Goal: Subscribe to service/newsletter

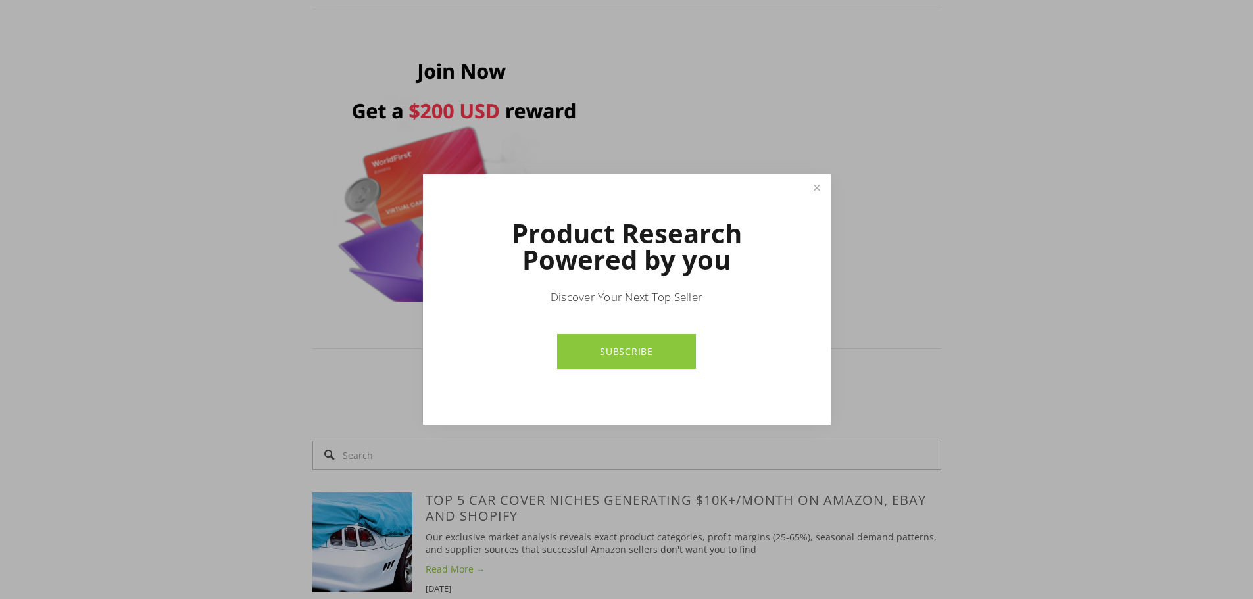
scroll to position [724, 0]
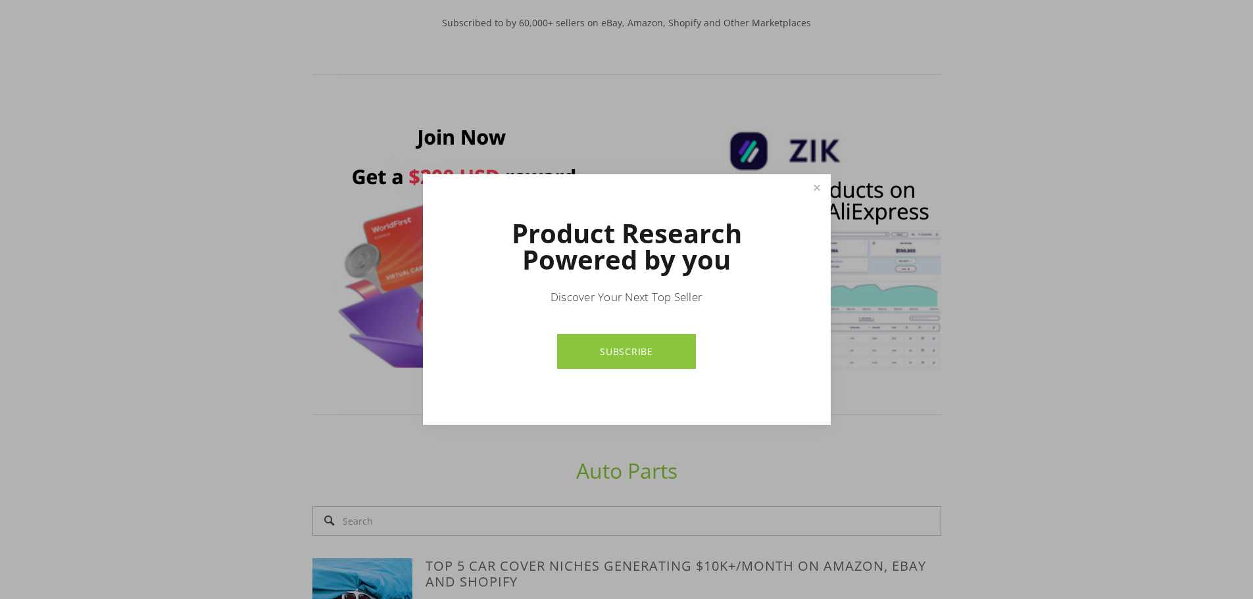
click at [638, 341] on link "SUBSCRIBE" at bounding box center [626, 351] width 139 height 35
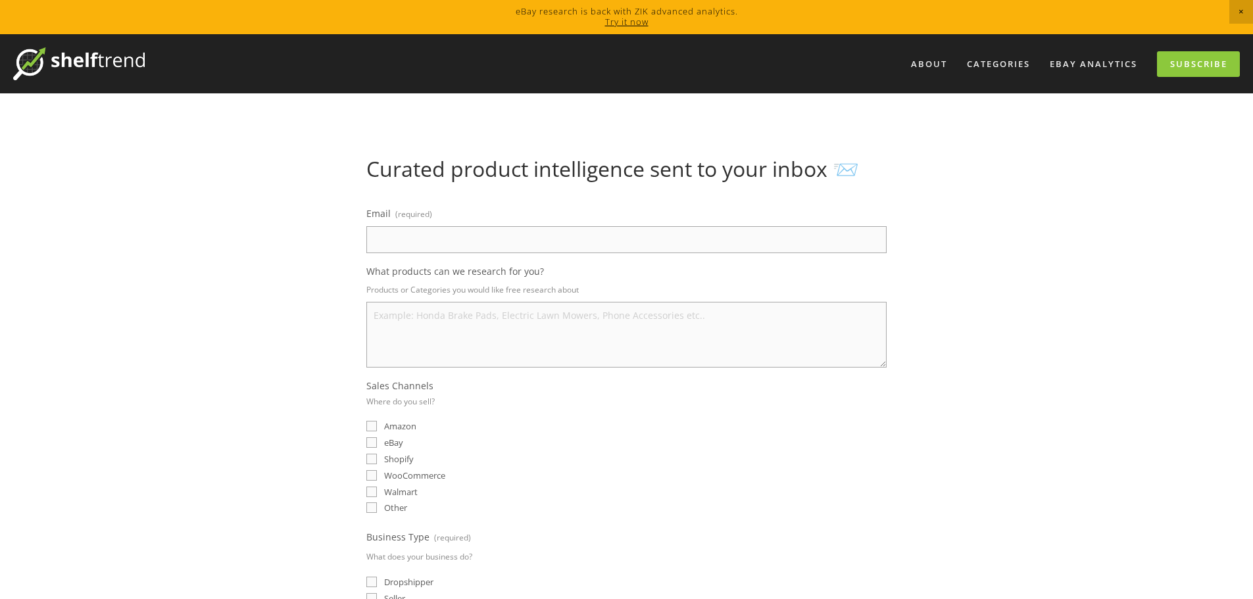
click at [582, 239] on input "Email (required)" at bounding box center [626, 239] width 520 height 27
type input "[EMAIL_ADDRESS][DOMAIN_NAME]"
click at [793, 330] on textarea "What products can we research for you?" at bounding box center [626, 335] width 520 height 66
click at [384, 441] on span "eBay" at bounding box center [393, 443] width 19 height 12
click at [377, 441] on input "eBay" at bounding box center [371, 443] width 11 height 11
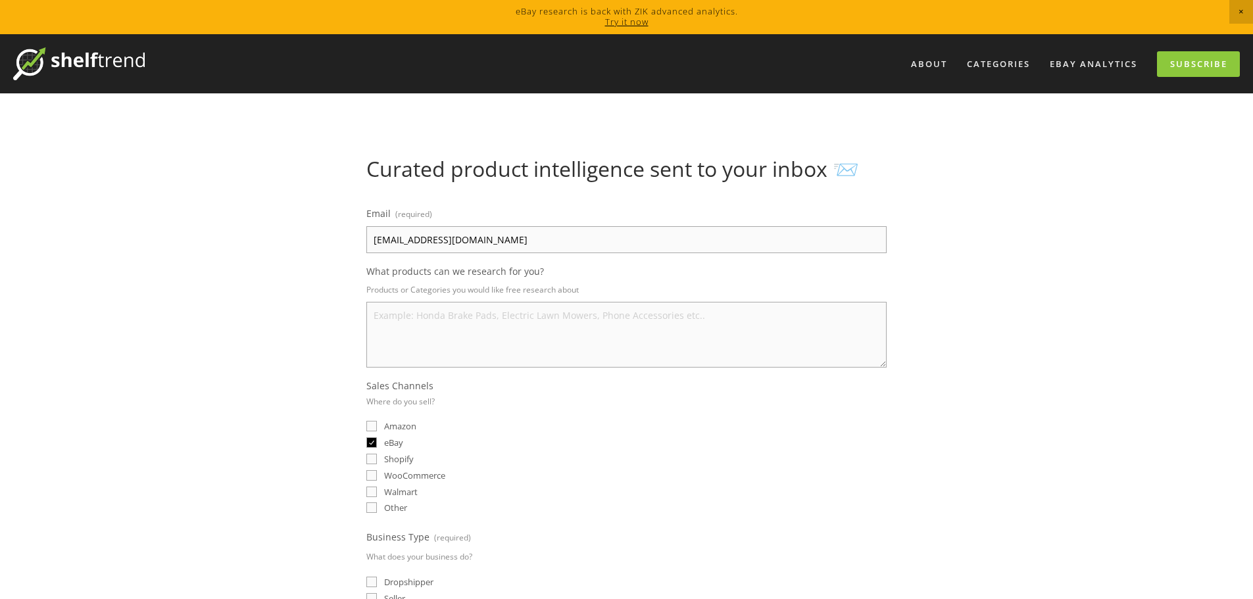
checkbox input "true"
click at [687, 326] on textarea "What products can we research for you?" at bounding box center [626, 335] width 520 height 66
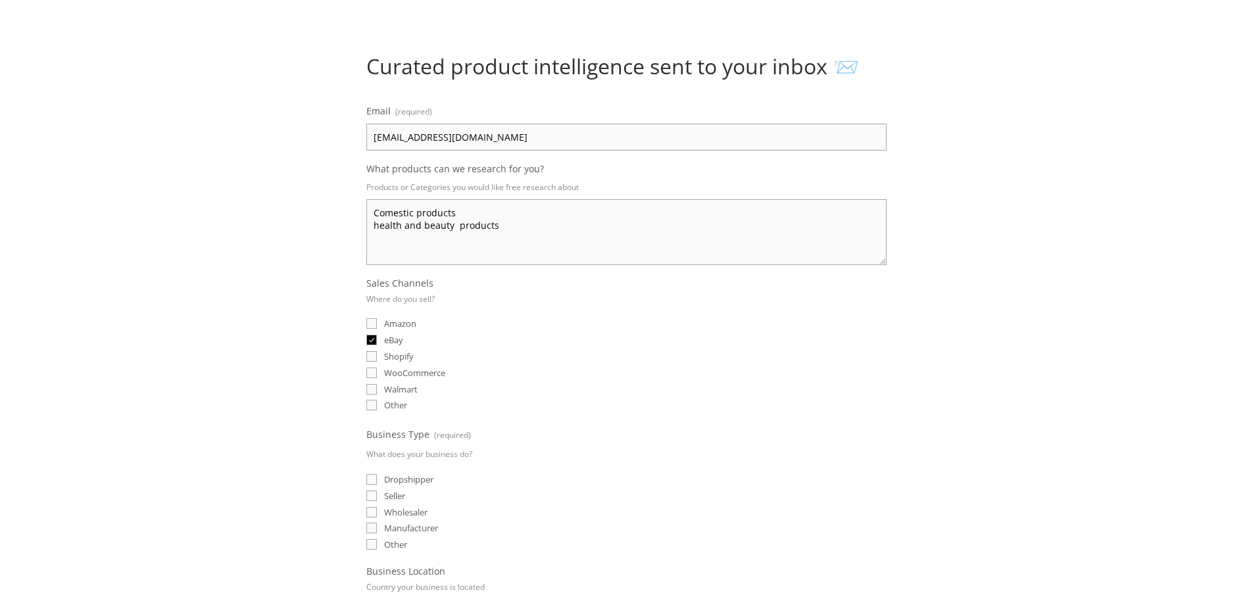
scroll to position [197, 0]
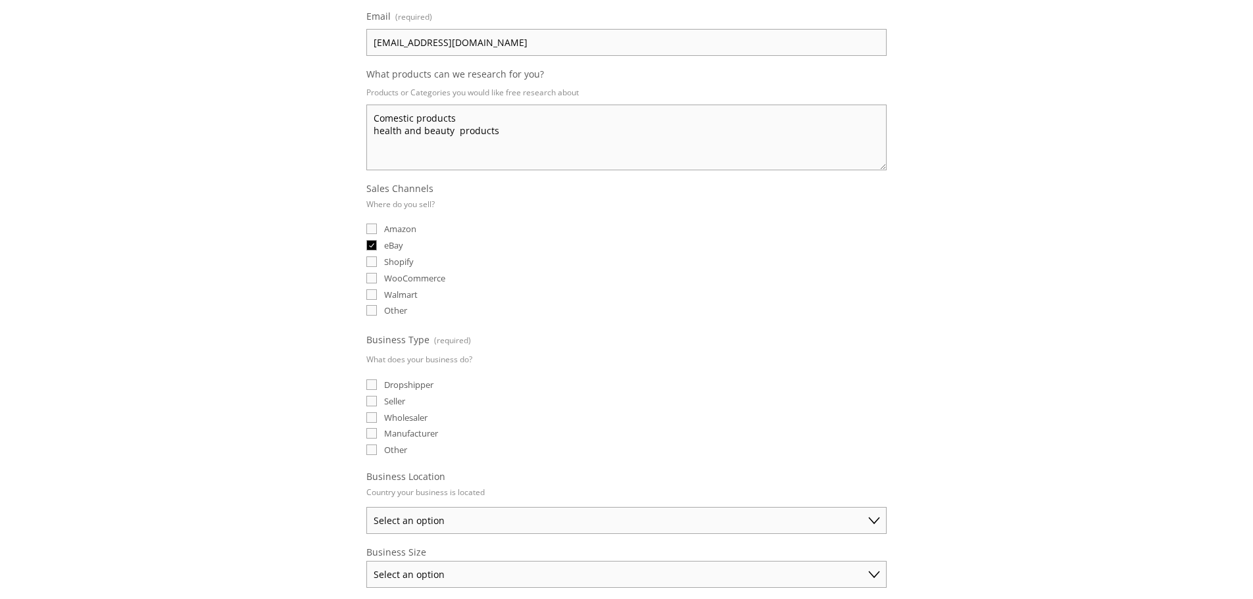
type textarea "Comestic products health and beauty products"
click at [391, 397] on span "Seller" at bounding box center [394, 401] width 21 height 12
click at [377, 397] on input "Seller" at bounding box center [371, 401] width 11 height 11
checkbox input "true"
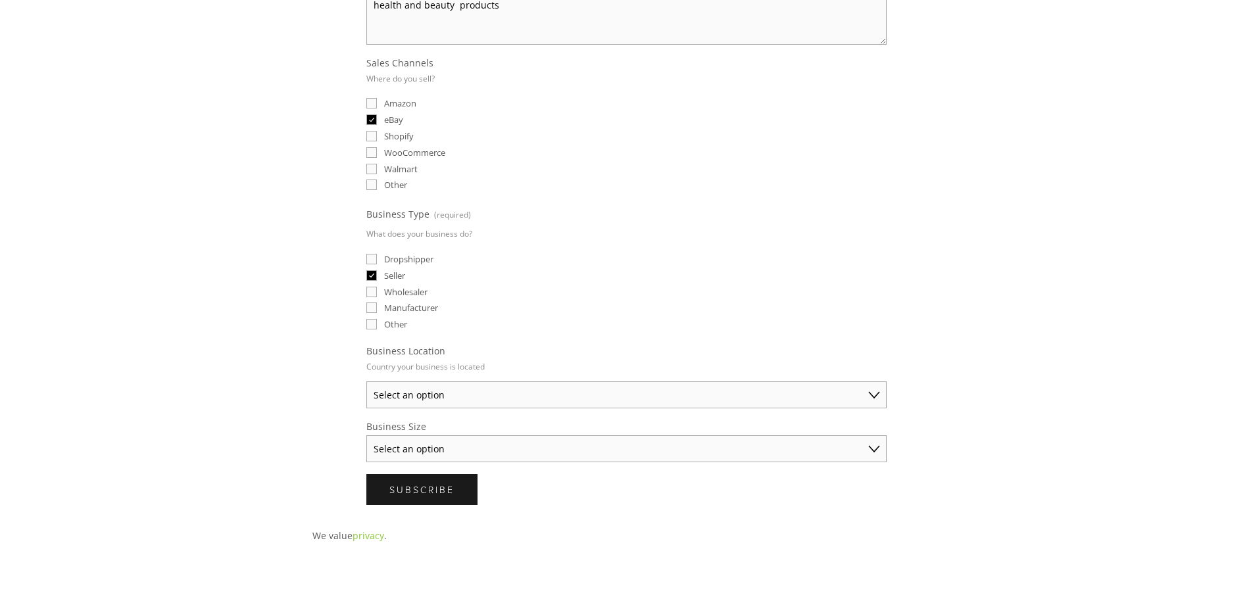
scroll to position [329, 0]
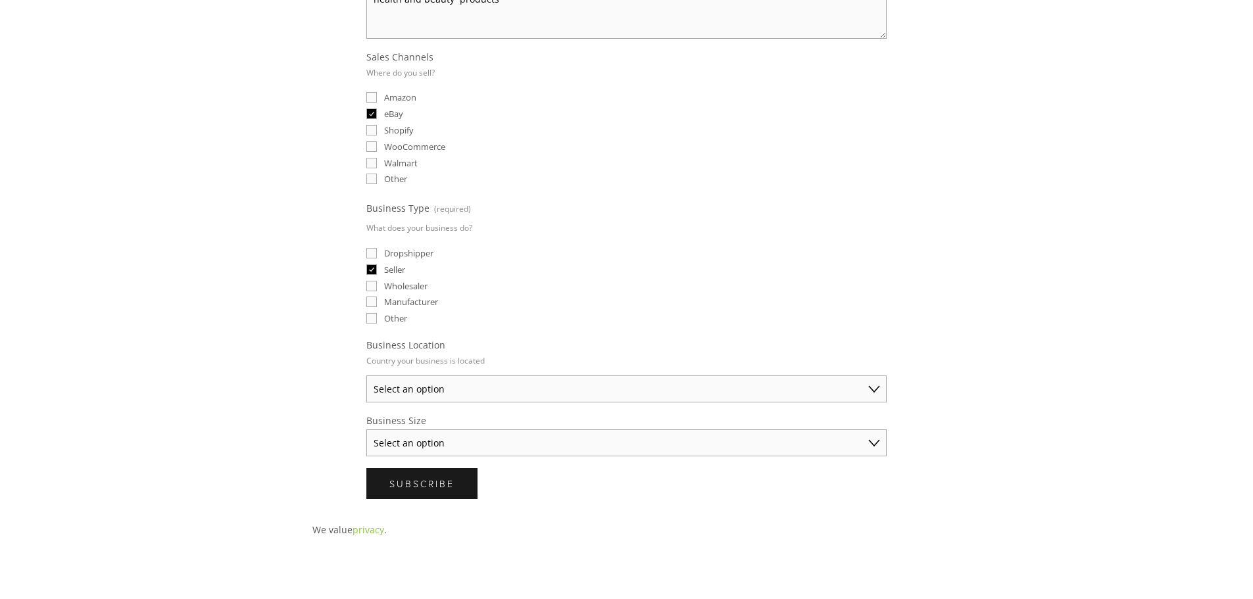
click at [866, 388] on select "Select an option [GEOGRAPHIC_DATA] [GEOGRAPHIC_DATA] [GEOGRAPHIC_DATA] [GEOGRAP…" at bounding box center [626, 389] width 520 height 27
select select "[GEOGRAPHIC_DATA]"
click at [366, 376] on select "Select an option [GEOGRAPHIC_DATA] [GEOGRAPHIC_DATA] [GEOGRAPHIC_DATA] [GEOGRAP…" at bounding box center [626, 389] width 520 height 27
click at [873, 453] on select "Select an option Solo Merchant (under $50K annual sales) Small Business ($50K -…" at bounding box center [626, 443] width 520 height 27
select select "Solo Merchant (under $50K annual sales)"
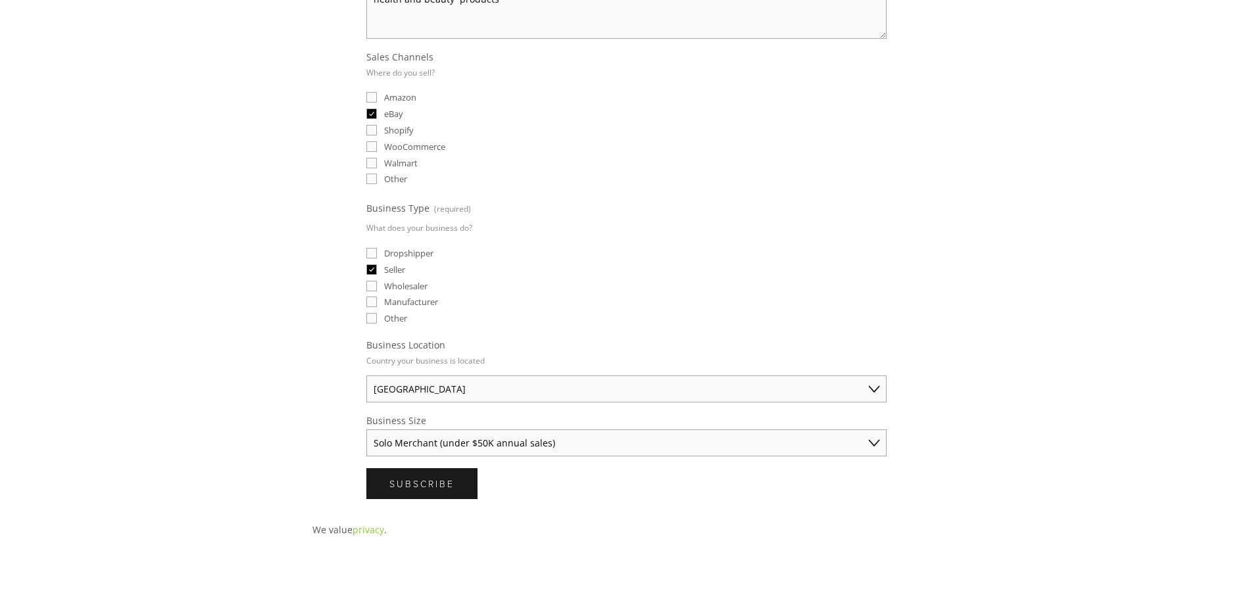
click at [366, 430] on select "Select an option Solo Merchant (under $50K annual sales) Small Business ($50K -…" at bounding box center [626, 443] width 520 height 27
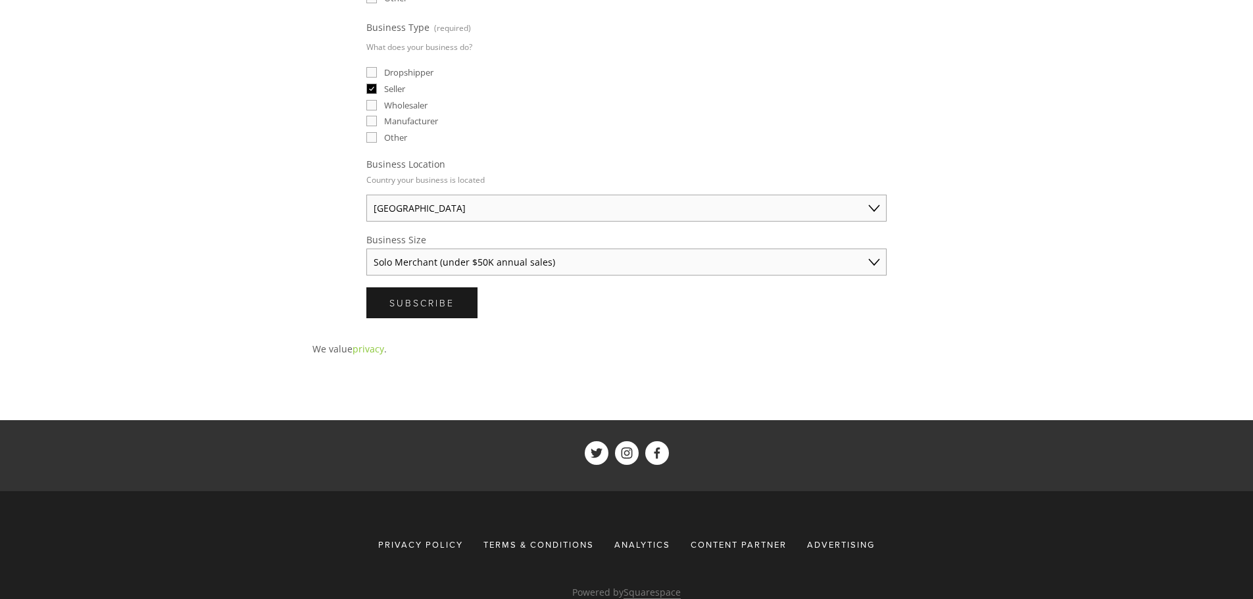
scroll to position [526, 0]
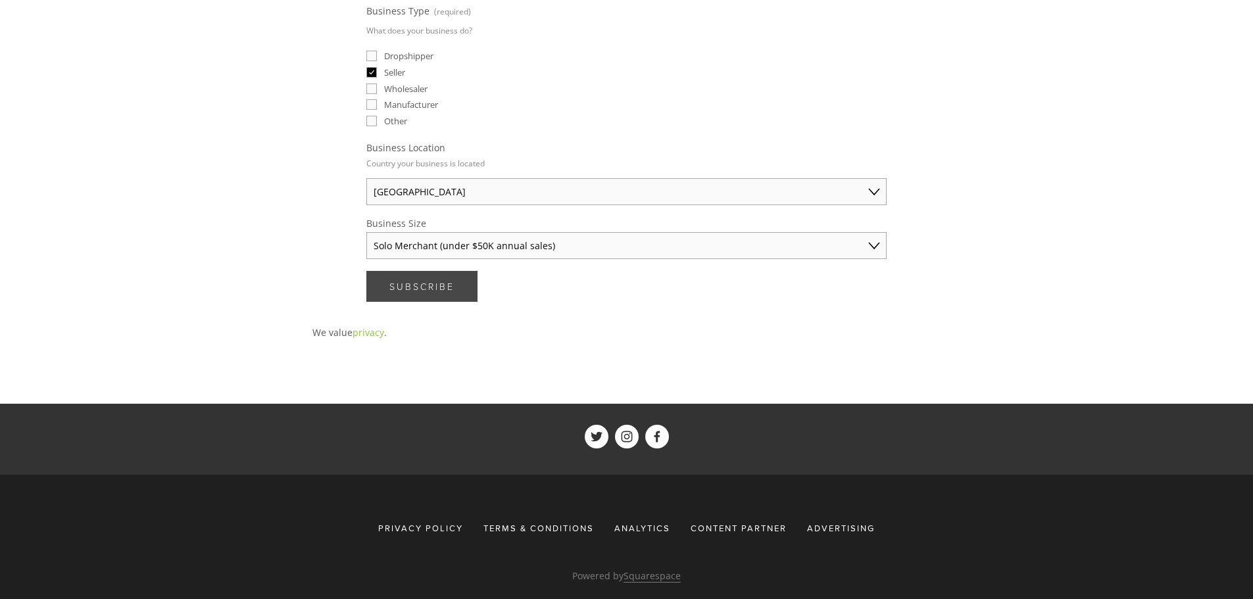
click at [420, 288] on span "Subscribe" at bounding box center [421, 286] width 65 height 13
click at [375, 56] on input "Dropshipper" at bounding box center [371, 56] width 11 height 11
checkbox input "true"
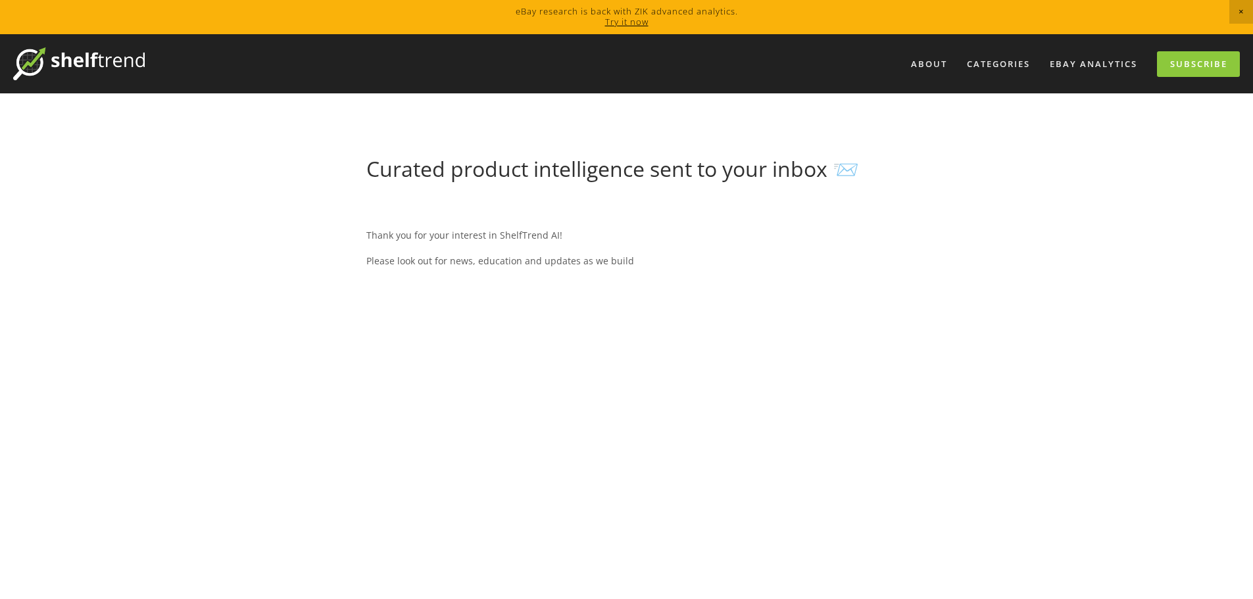
click at [564, 264] on p "Please look out for news, education and updates as we build" at bounding box center [626, 261] width 520 height 16
click at [1106, 63] on link "eBay Analytics" at bounding box center [1093, 64] width 105 height 22
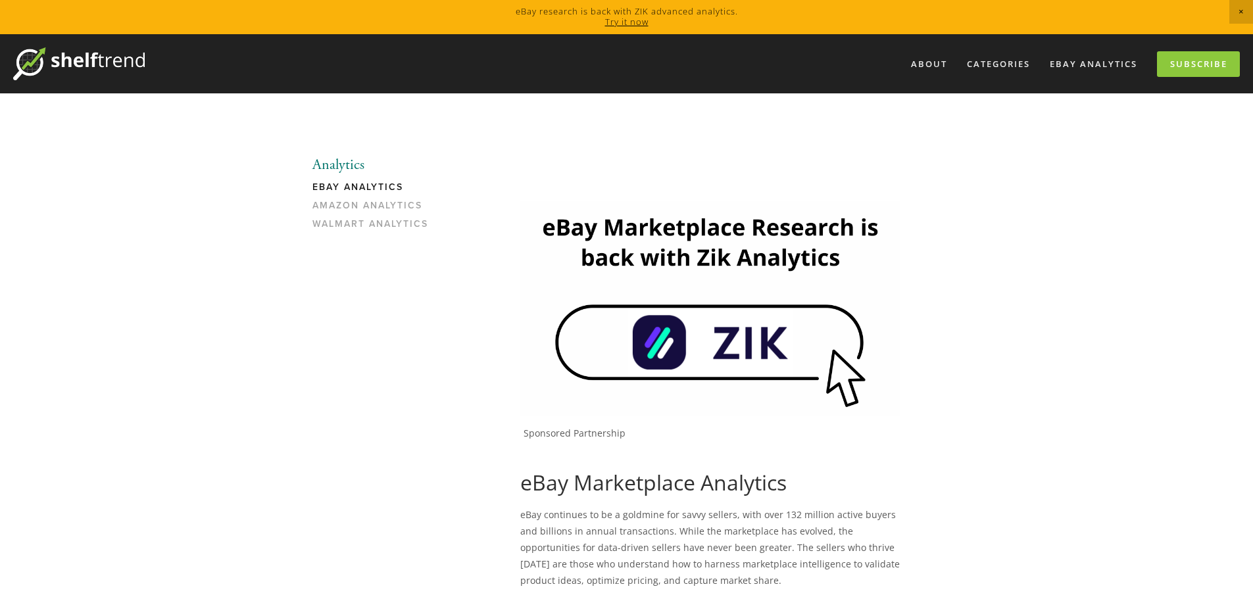
click at [385, 185] on link "eBay Analytics" at bounding box center [376, 191] width 126 height 18
click at [643, 344] on img at bounding box center [710, 308] width 380 height 214
